Goal: Task Accomplishment & Management: Complete application form

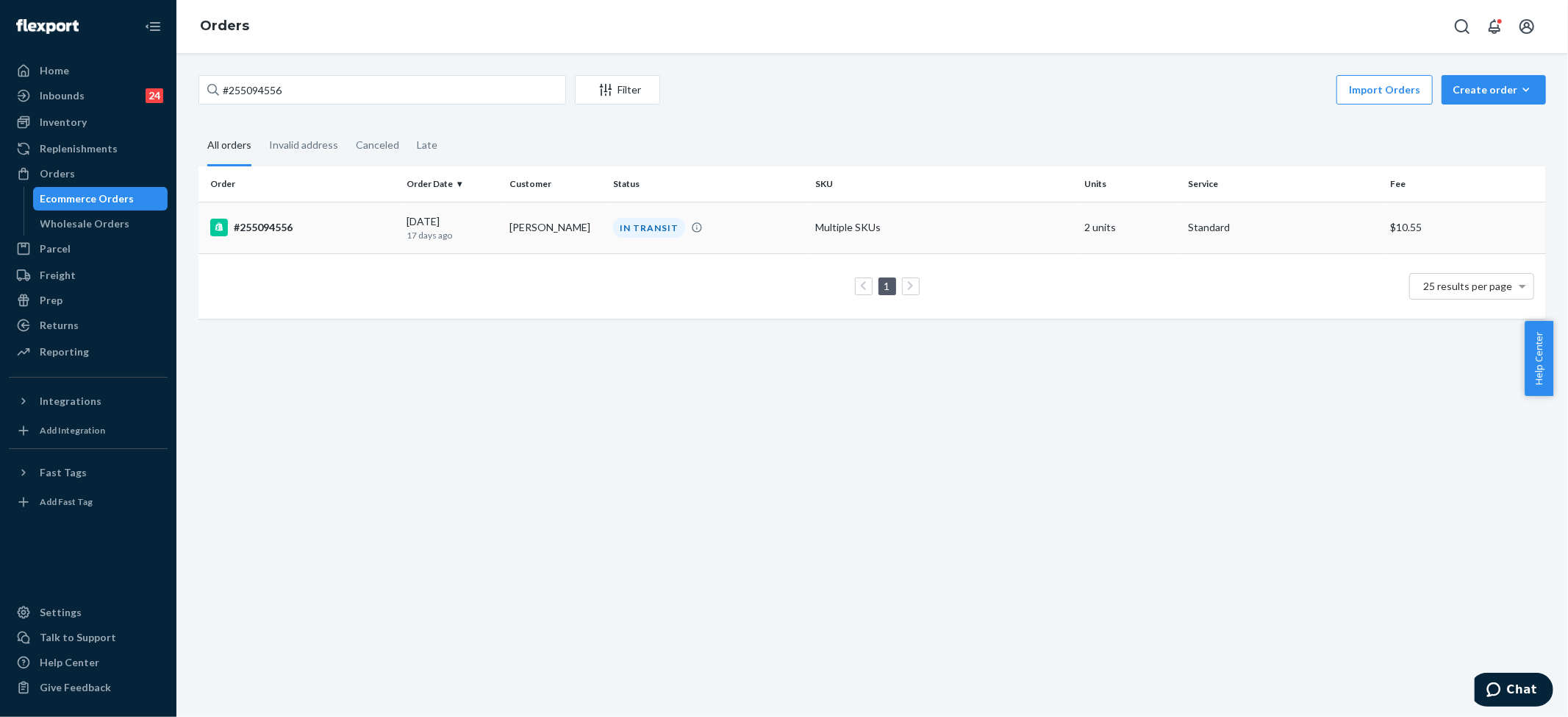
type input "#255094556"
click at [847, 218] on td "Multiple SKUs" at bounding box center [944, 228] width 270 height 52
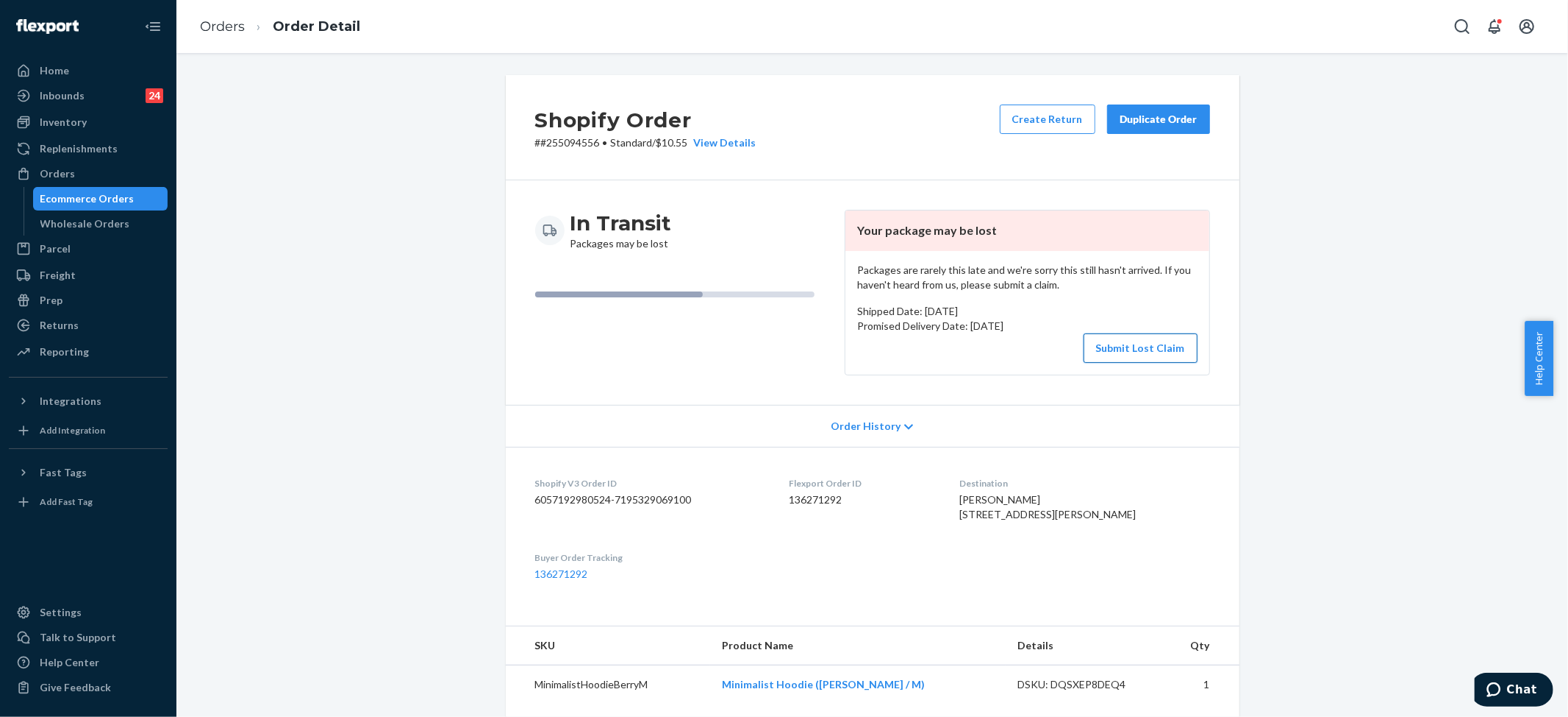
click at [1121, 351] on button "Submit Lost Claim" at bounding box center [1140, 347] width 114 height 30
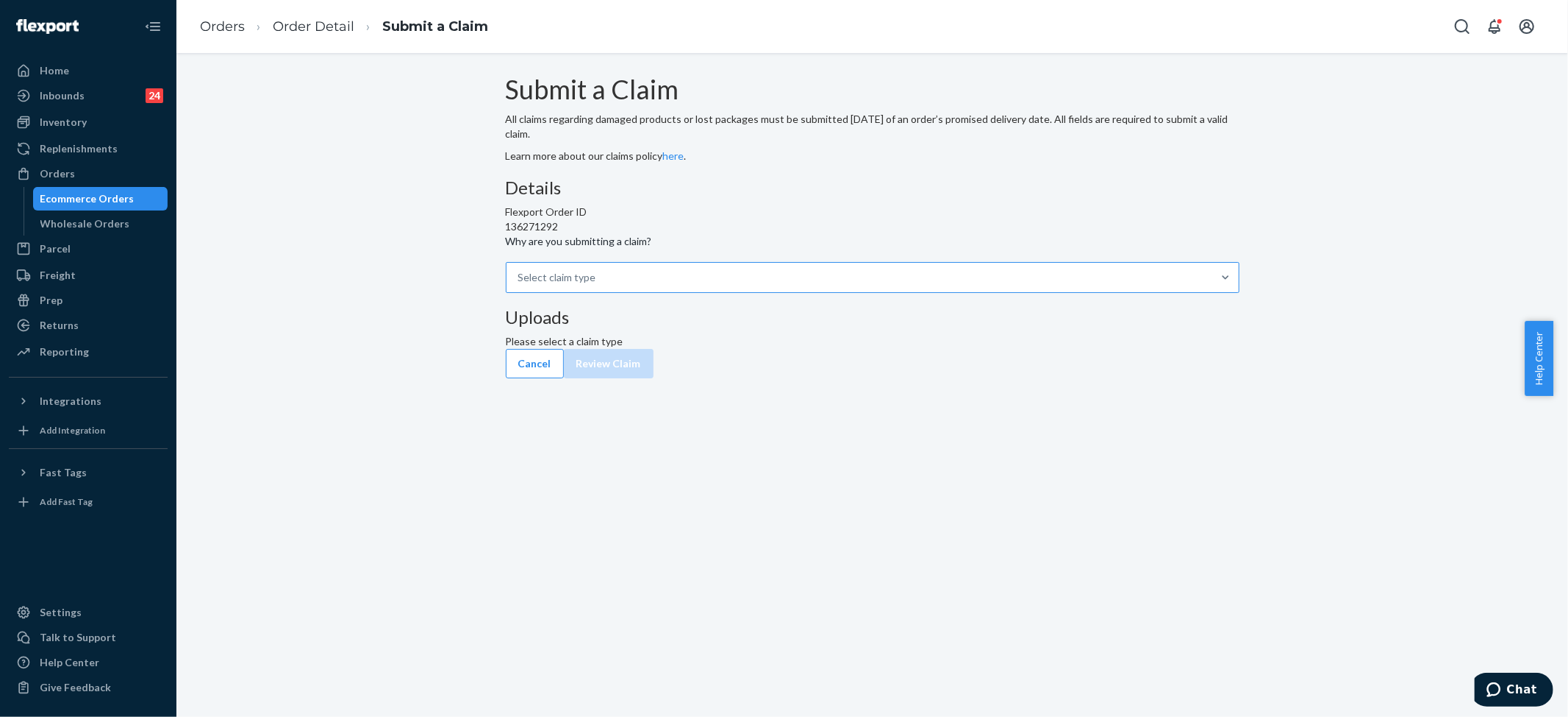
click at [730, 292] on div "Select claim type" at bounding box center [860, 277] width 706 height 30
click at [519, 284] on input "Why are you submitting a claim? Select claim type" at bounding box center [519, 277] width 2 height 14
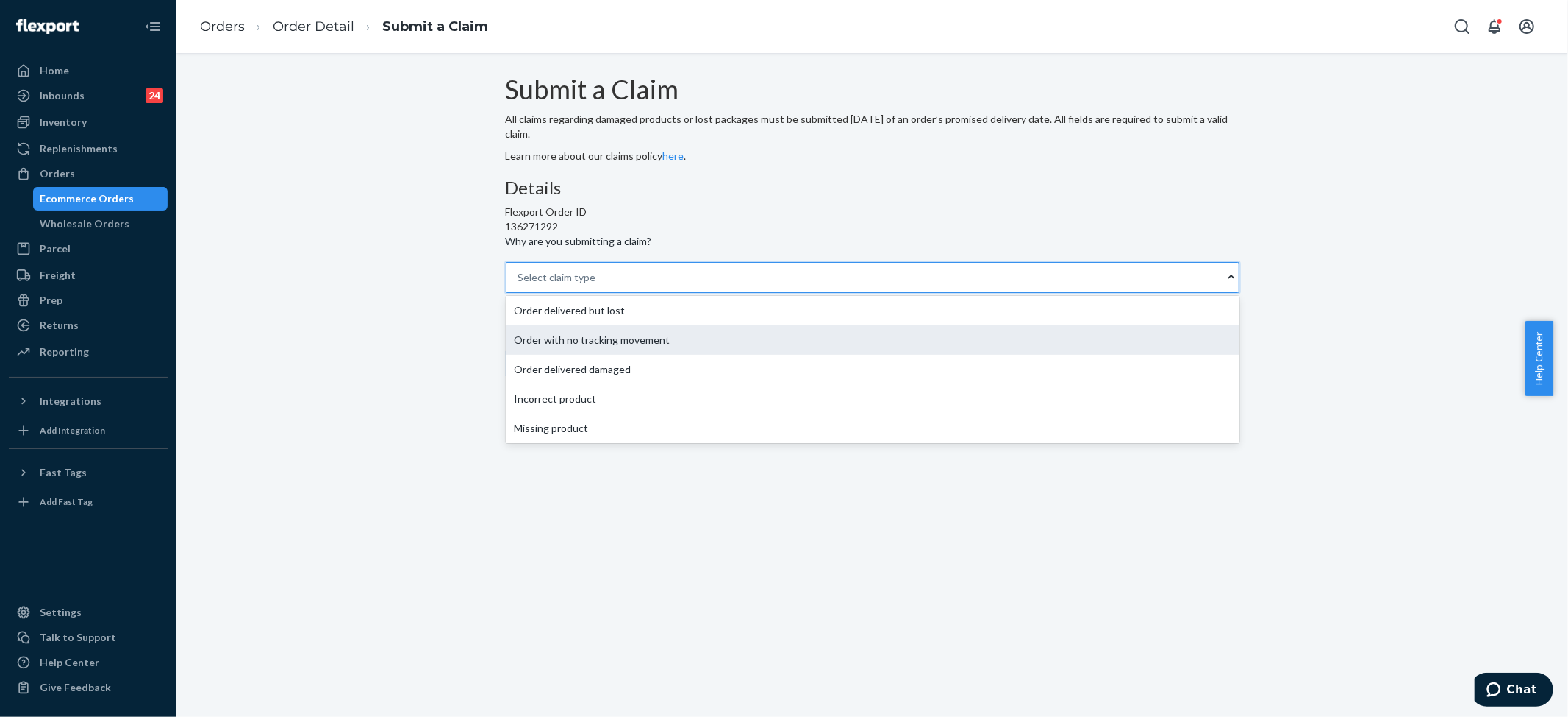
click at [713, 354] on div "Order with no tracking movement" at bounding box center [872, 340] width 734 height 30
click at [519, 284] on input "Why are you submitting a claim? option Order with no tracking movement focused,…" at bounding box center [519, 277] width 2 height 14
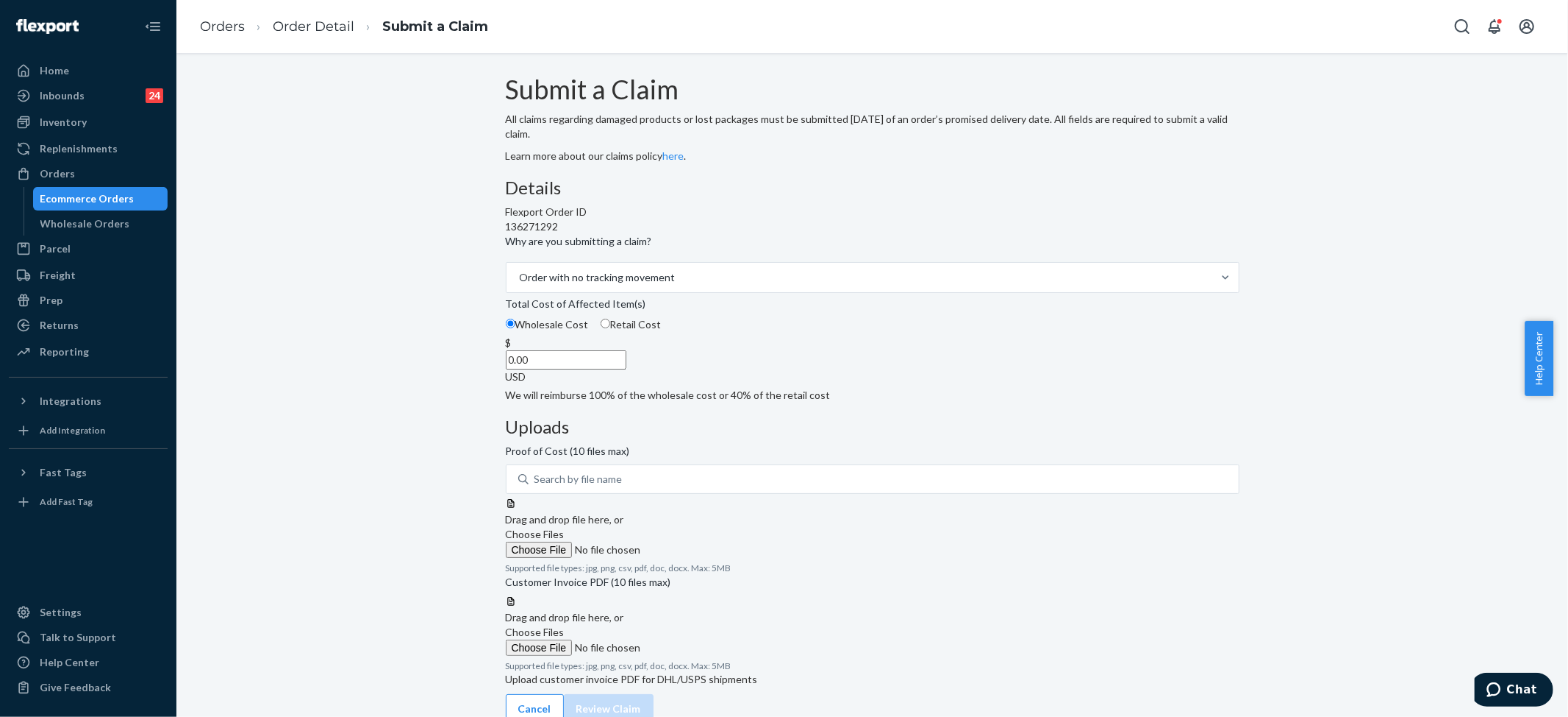
click at [627, 370] on input "0.00" at bounding box center [566, 360] width 121 height 19
type input "79.00"
click at [564, 527] on span "Choose Files" at bounding box center [535, 533] width 58 height 12
click at [706, 542] on input "Choose Files" at bounding box center [606, 549] width 200 height 16
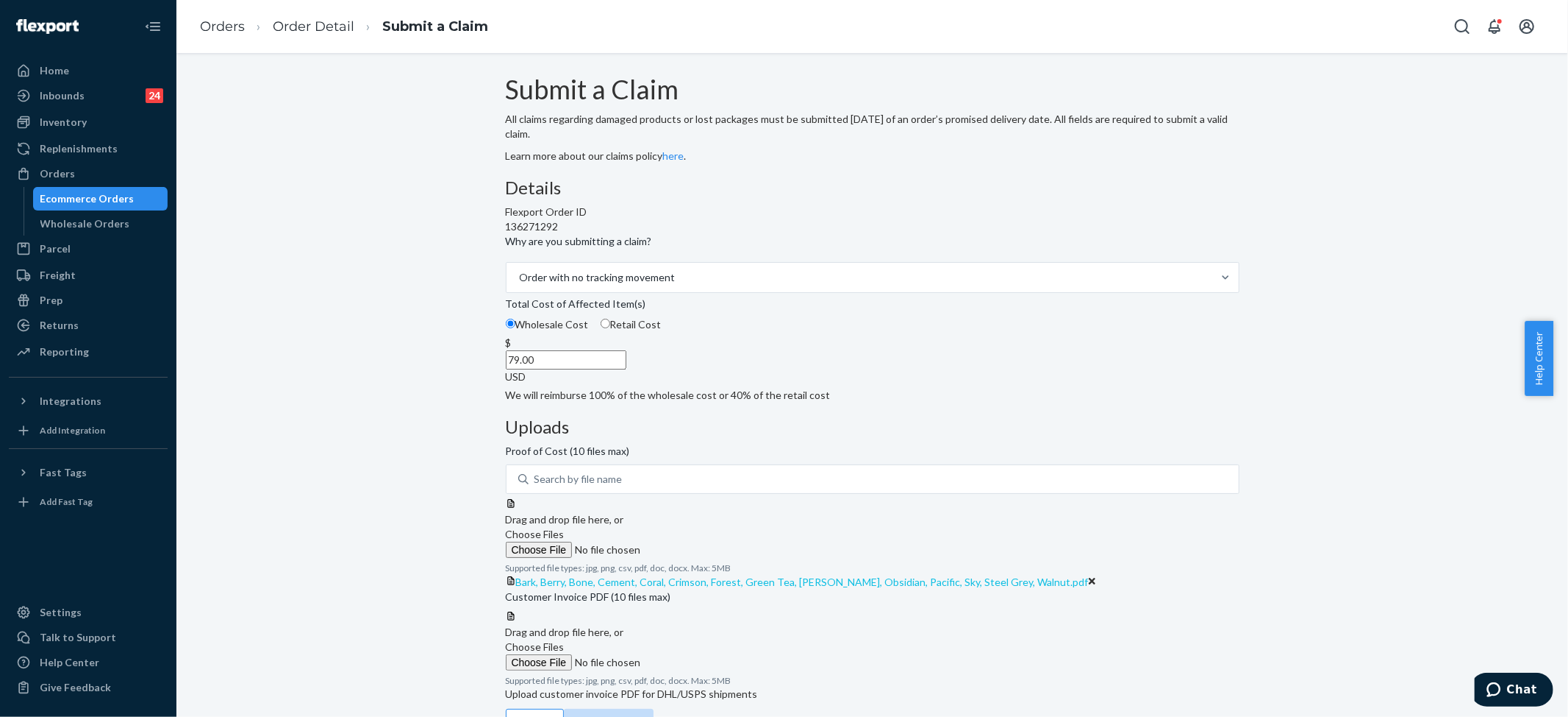
scroll to position [128, 0]
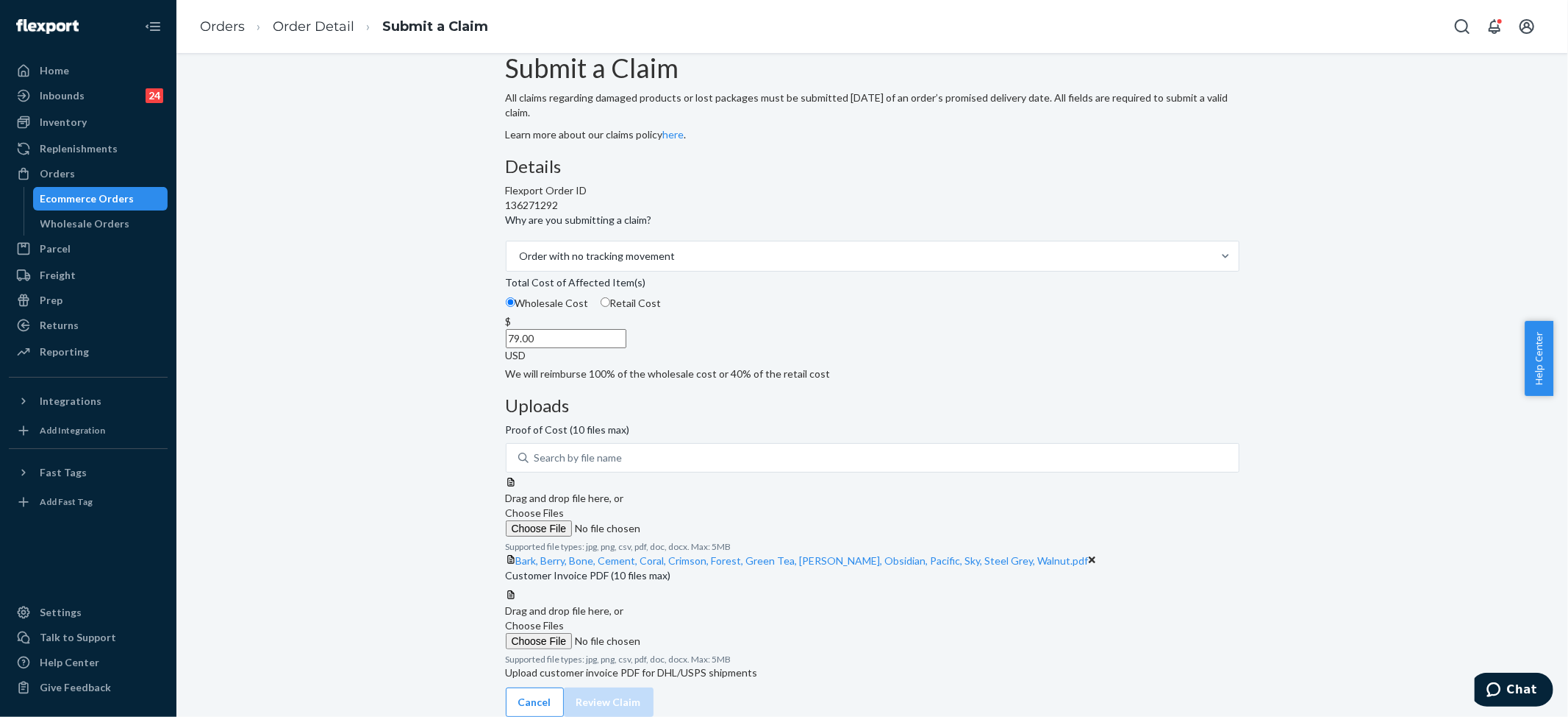
click at [706, 618] on label "Choose Files" at bounding box center [606, 634] width 200 height 31
click at [706, 633] on input "Choose Files" at bounding box center [606, 640] width 200 height 16
click at [564, 618] on span "Choose Files" at bounding box center [535, 624] width 58 height 12
click at [706, 633] on input "Choose Files" at bounding box center [606, 640] width 200 height 16
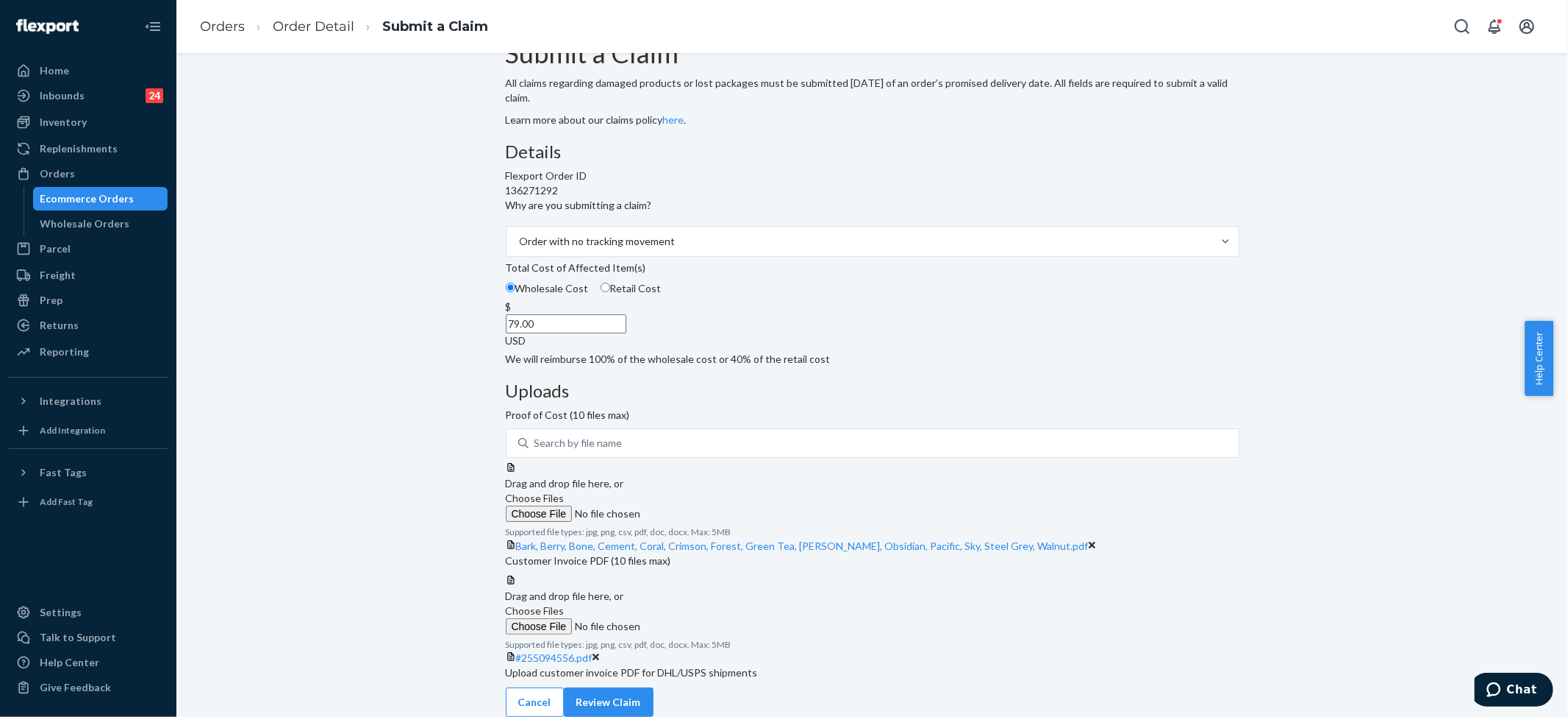
scroll to position [186, 0]
click at [653, 687] on button "Review Claim" at bounding box center [609, 702] width 90 height 30
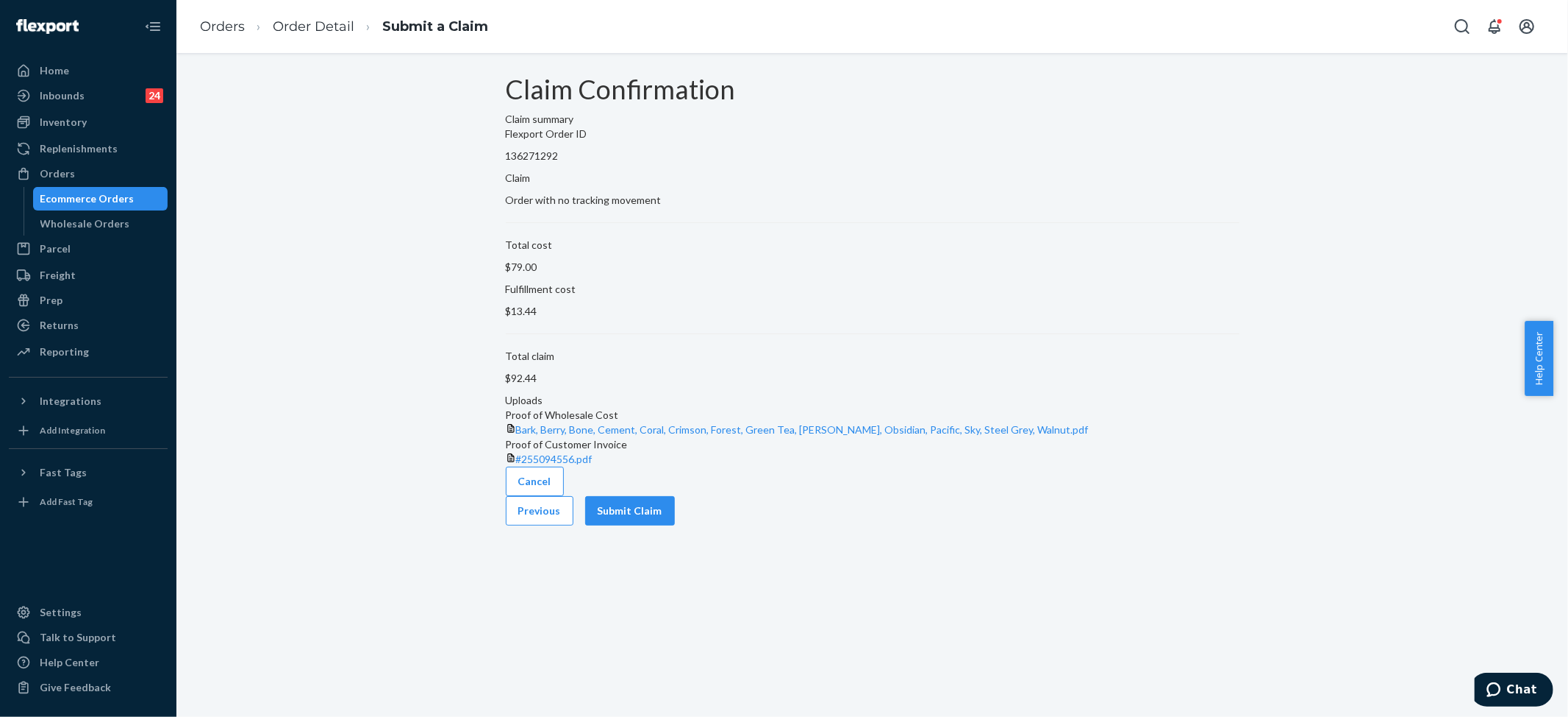
scroll to position [0, 0]
click at [675, 526] on button "Submit Claim" at bounding box center [630, 510] width 90 height 30
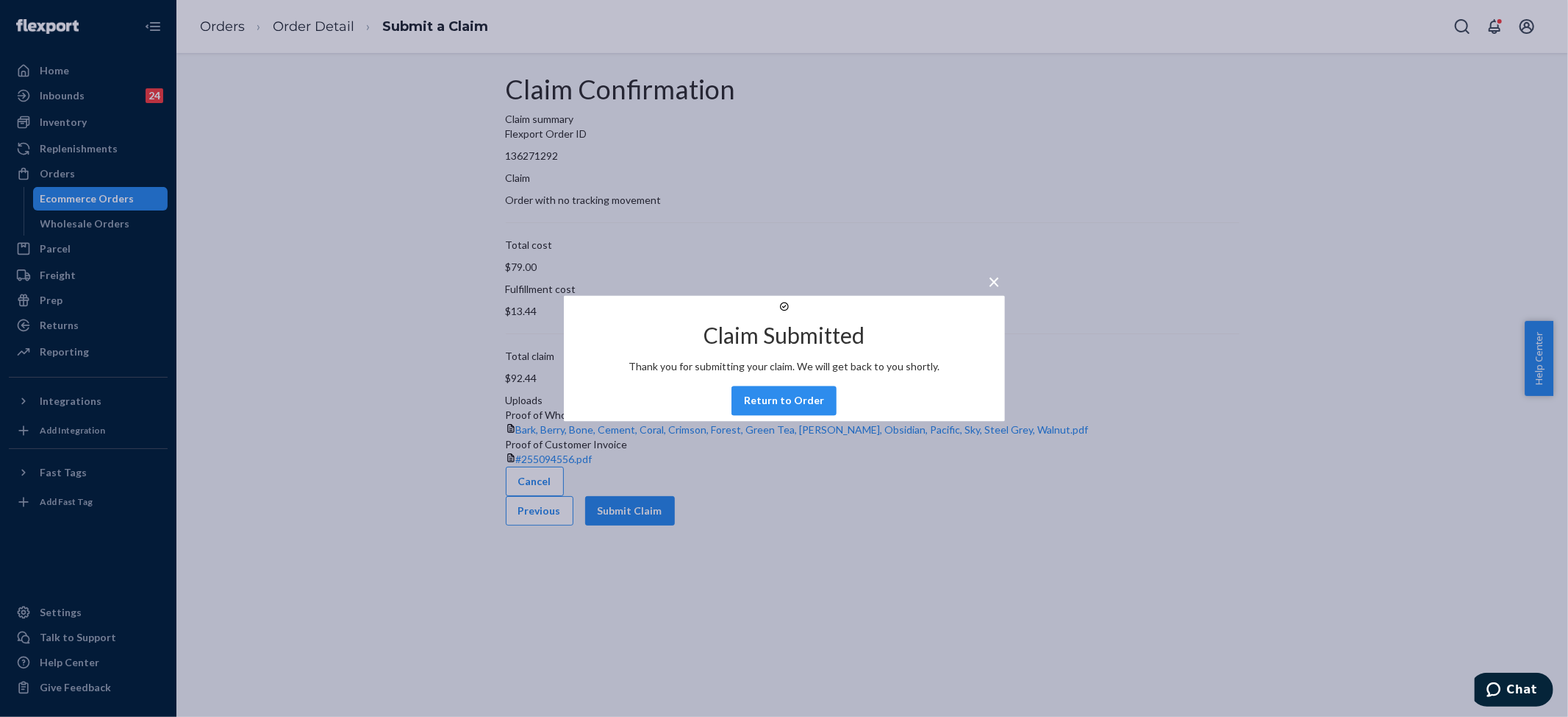
click at [989, 269] on span "×" at bounding box center [995, 281] width 11 height 25
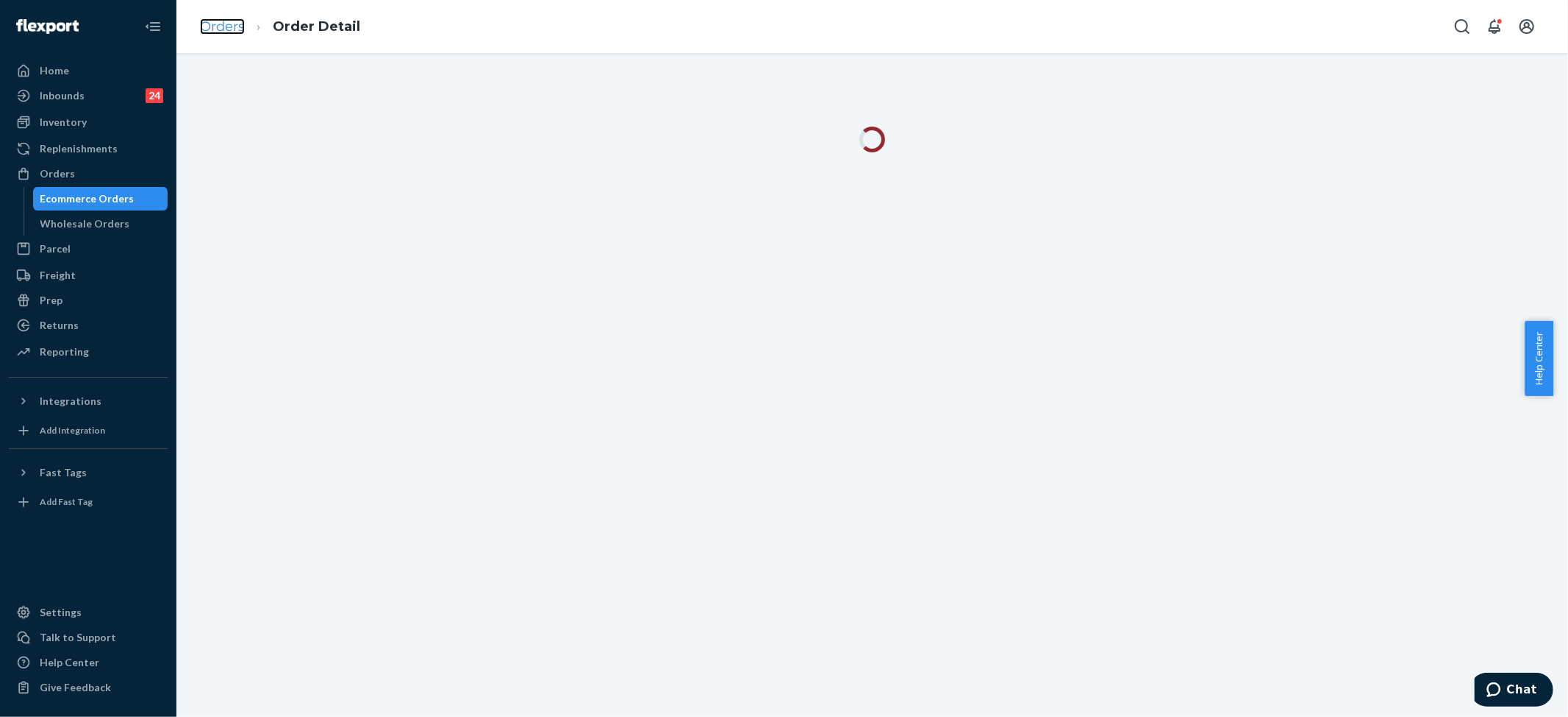
click at [224, 18] on link "Orders" at bounding box center [222, 26] width 45 height 16
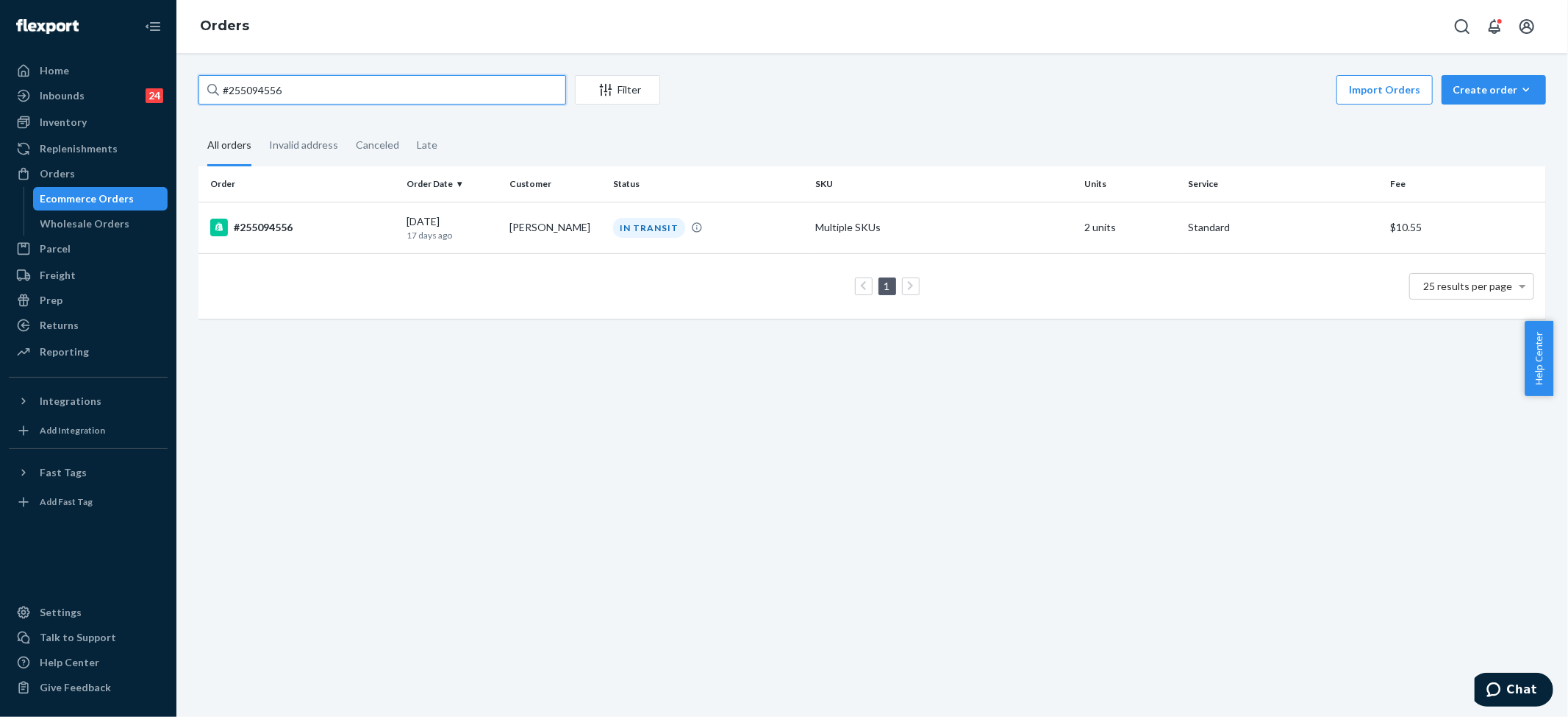
click at [294, 92] on input "#255094556" at bounding box center [383, 89] width 367 height 30
paste input "346069"
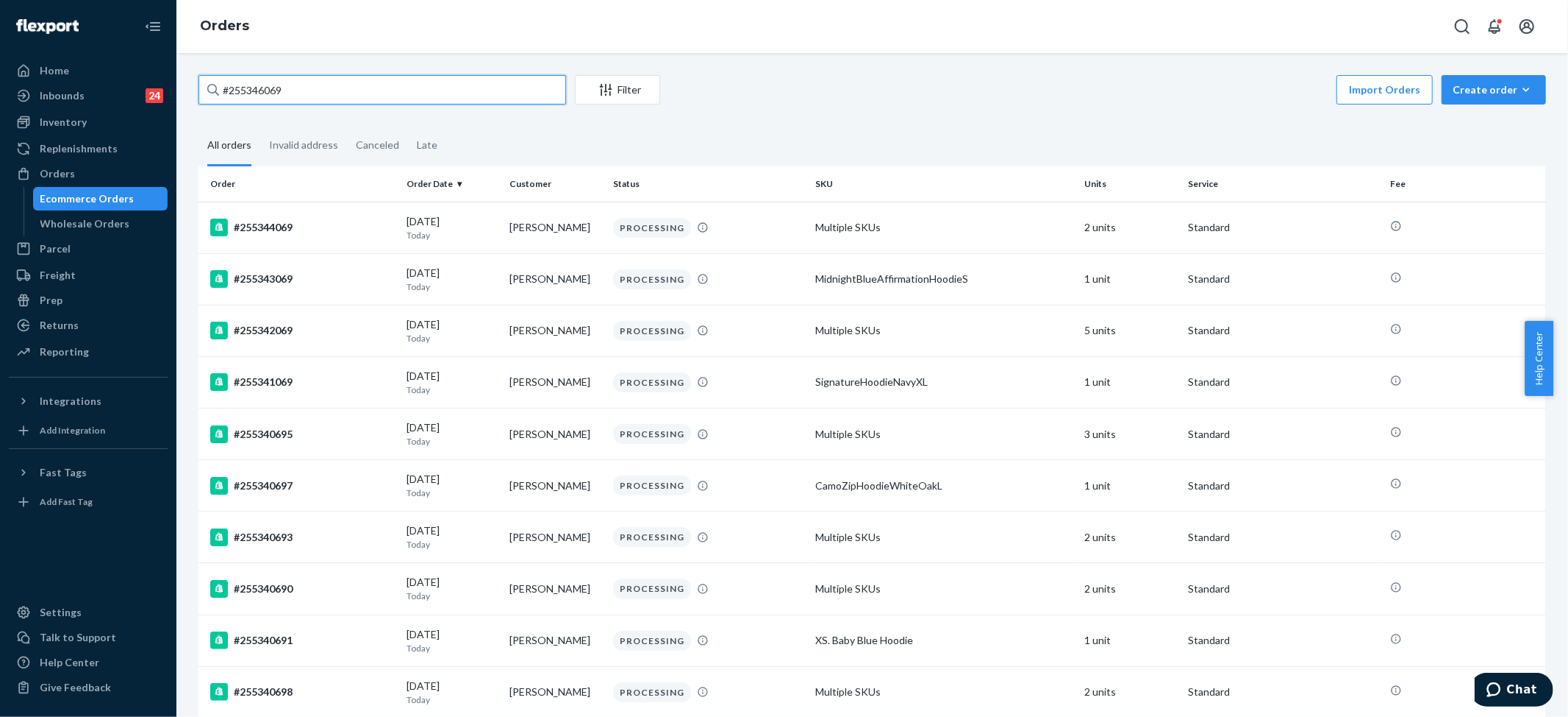
click at [342, 96] on input "#255346069" at bounding box center [383, 89] width 367 height 30
type input "#255346069"
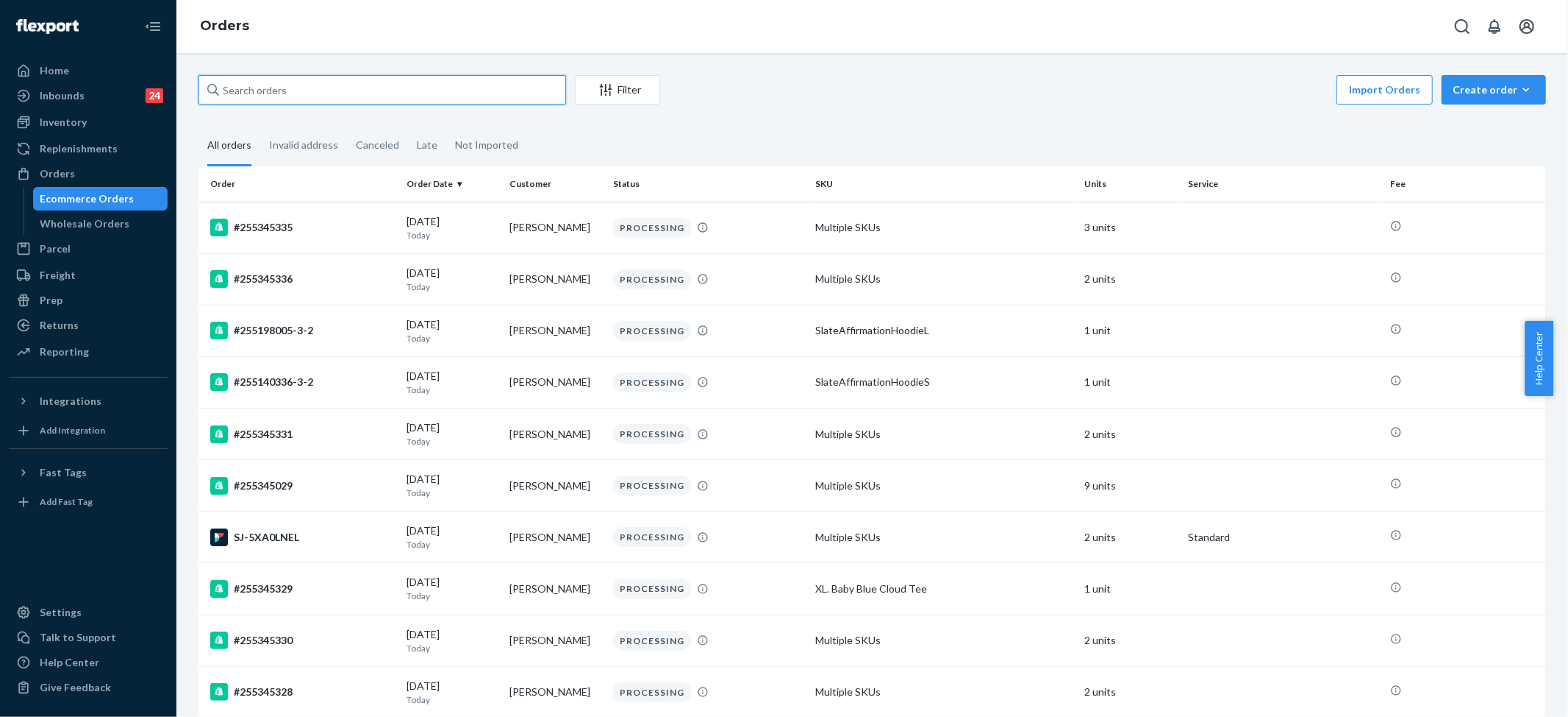
click at [354, 96] on input "text" at bounding box center [383, 89] width 367 height 30
paste input "#255346069"
click at [300, 93] on input "#255346069" at bounding box center [383, 89] width 367 height 30
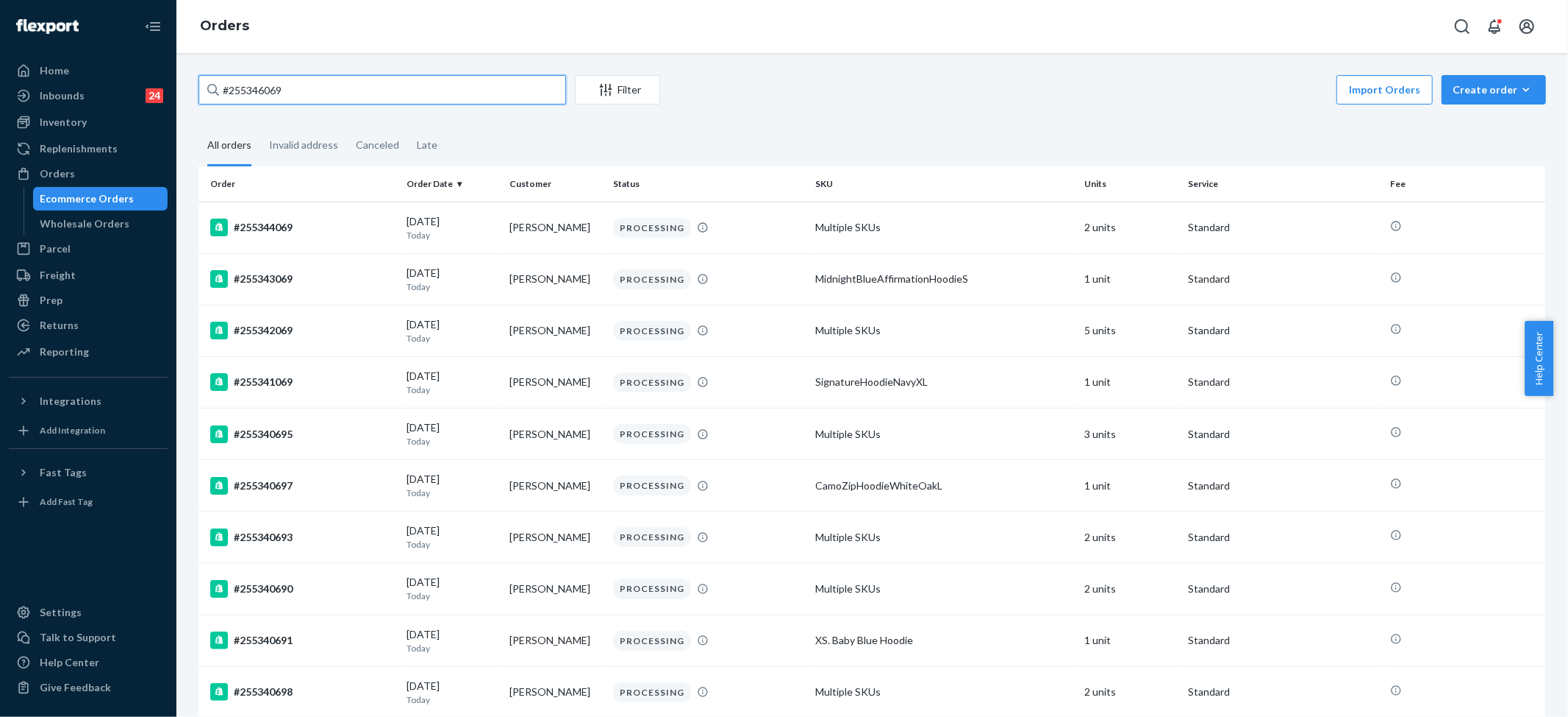
paste input "[PERSON_NAME] [PERSON_NAME]"
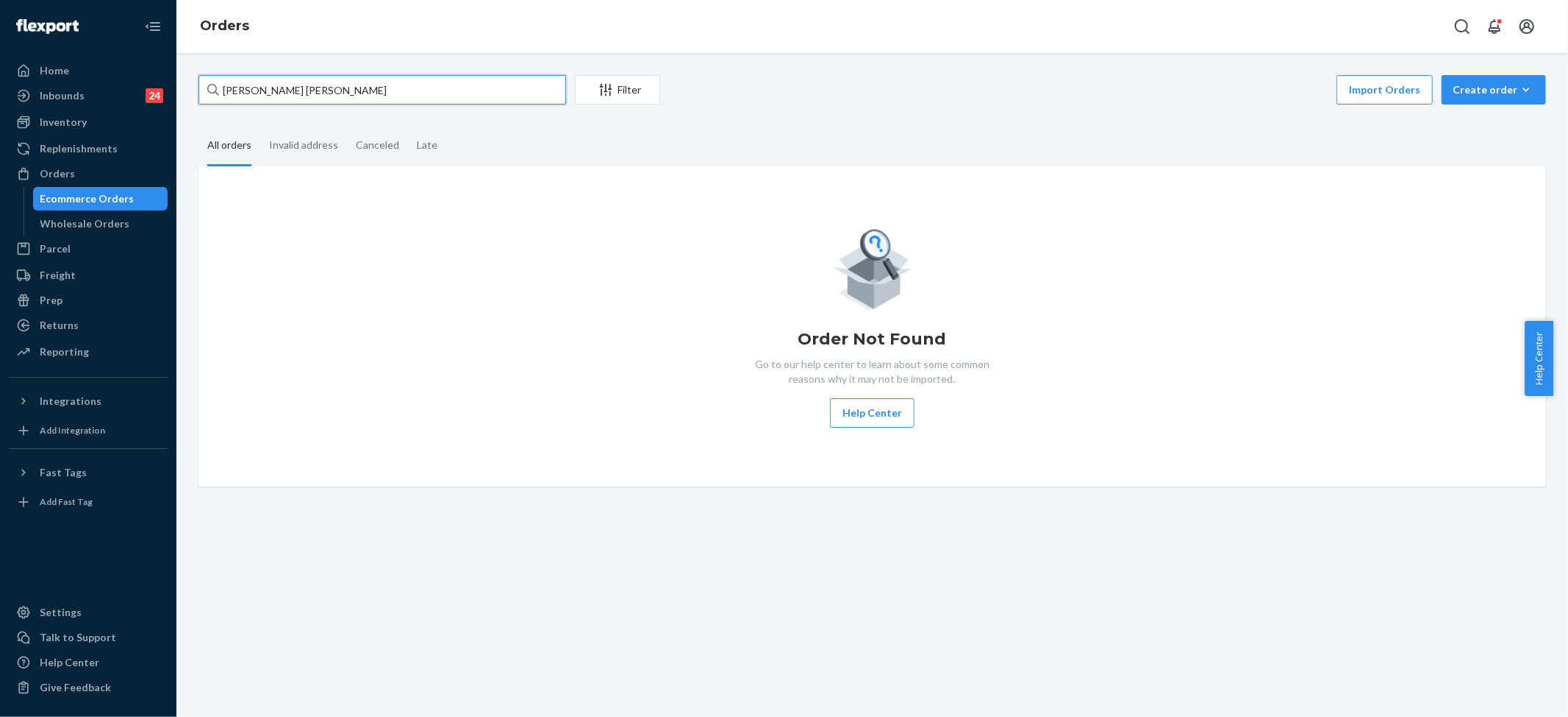
drag, startPoint x: 332, startPoint y: 91, endPoint x: 339, endPoint y: 85, distance: 9.2
click at [335, 90] on input "[PERSON_NAME] [PERSON_NAME]" at bounding box center [383, 89] width 367 height 30
type input "[PERSON_NAME] [PERSON_NAME]"
